Goal: Check status: Check status

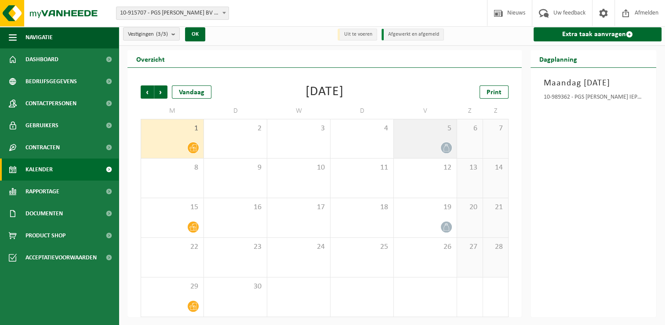
click at [419, 143] on div at bounding box center [425, 148] width 54 height 12
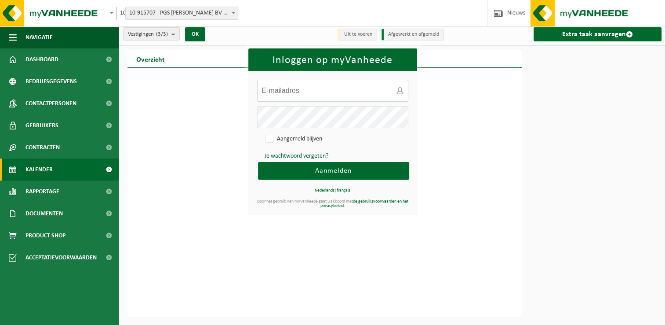
type input "frank.knockaert@pgsgroup.com"
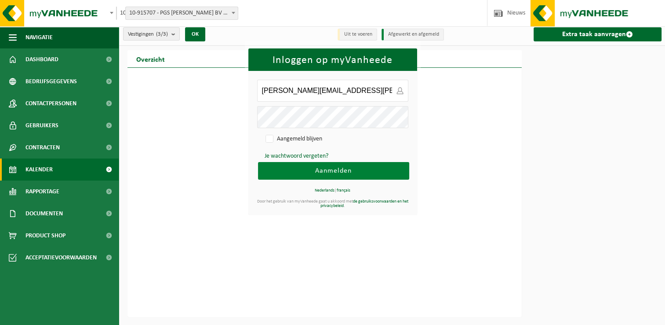
click at [376, 167] on button "Aanmelden" at bounding box center [333, 171] width 151 height 18
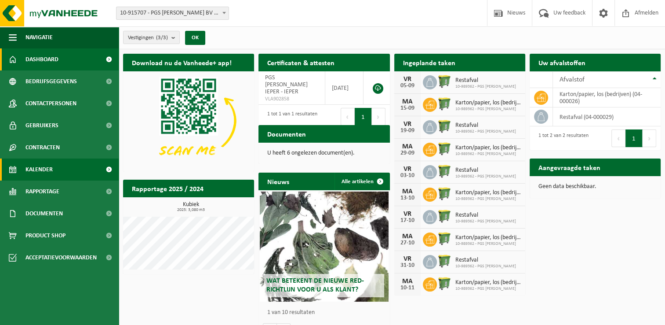
click at [35, 171] on span "Kalender" at bounding box center [39, 169] width 27 height 22
